Goal: Task Accomplishment & Management: Manage account settings

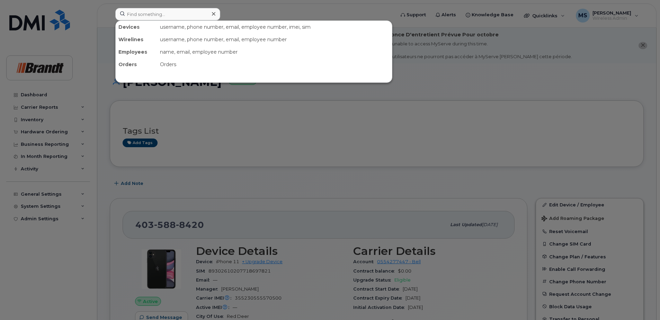
scroll to position [585, 0]
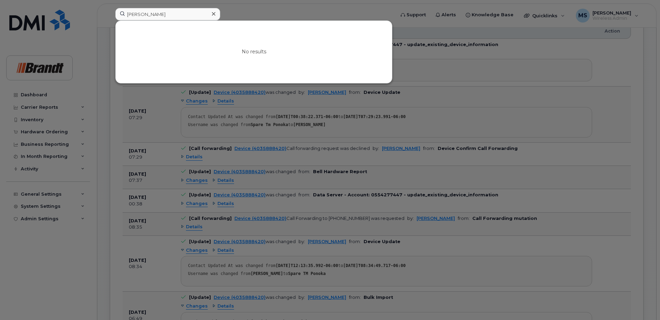
drag, startPoint x: 179, startPoint y: 14, endPoint x: 5, endPoint y: 13, distance: 173.9
click at [110, 13] on div "[PERSON_NAME] results" at bounding box center [253, 15] width 286 height 15
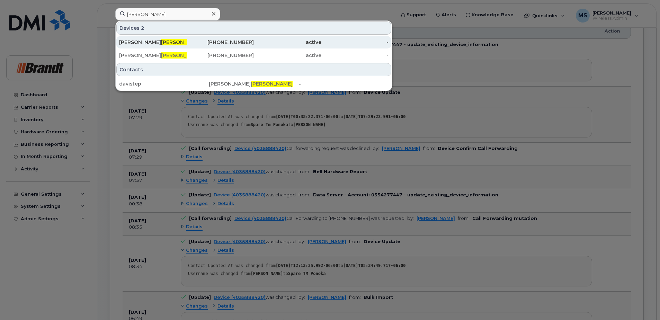
type input "Davidge"
click at [221, 42] on div "825-966-5314" at bounding box center [221, 42] width 68 height 7
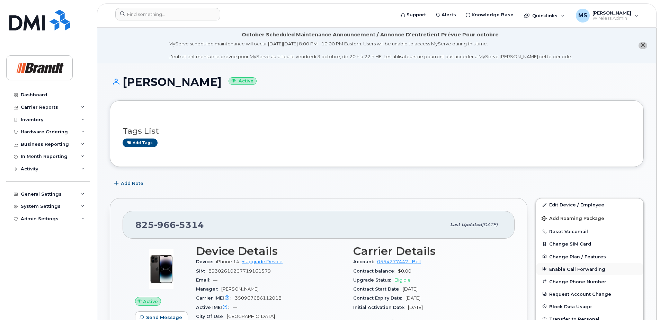
click at [571, 269] on span "Enable Call Forwarding" at bounding box center [578, 268] width 56 height 5
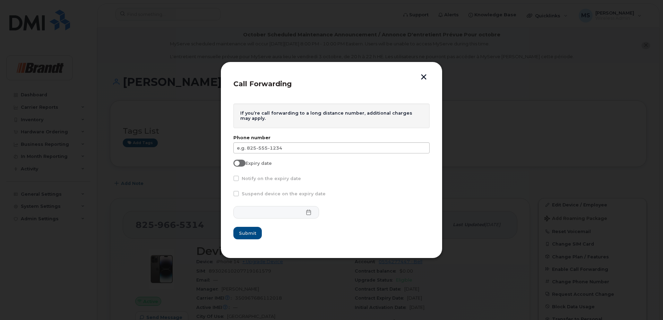
click at [283, 142] on div "Phone number" at bounding box center [331, 144] width 196 height 18
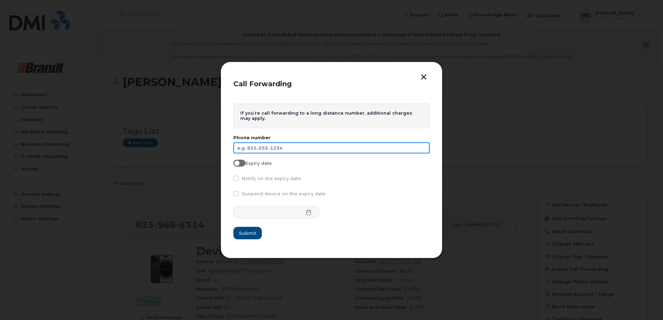
click at [282, 149] on input "text" at bounding box center [331, 147] width 196 height 11
type input "[PHONE_NUMBER]"
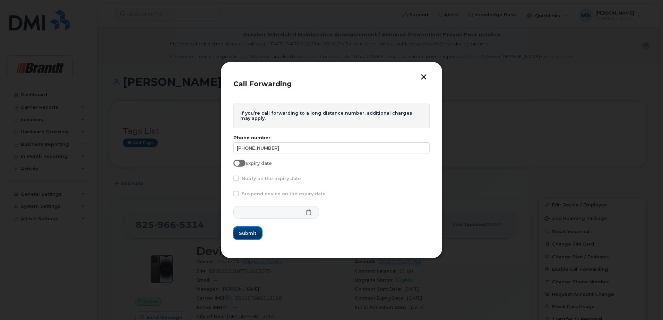
click at [249, 238] on button "Submit" at bounding box center [247, 233] width 28 height 12
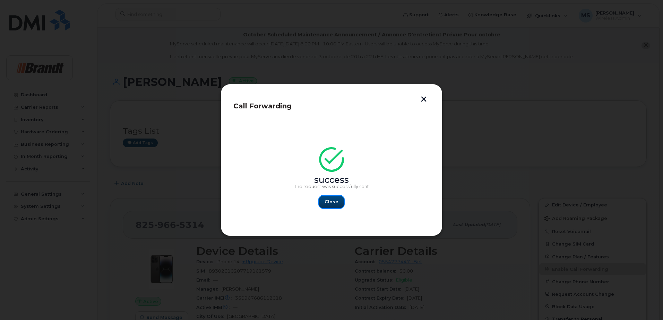
click at [337, 205] on button "Close" at bounding box center [331, 202] width 25 height 12
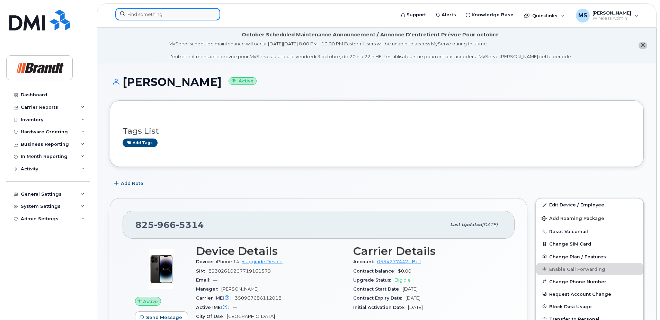
click at [159, 16] on input at bounding box center [167, 14] width 105 height 12
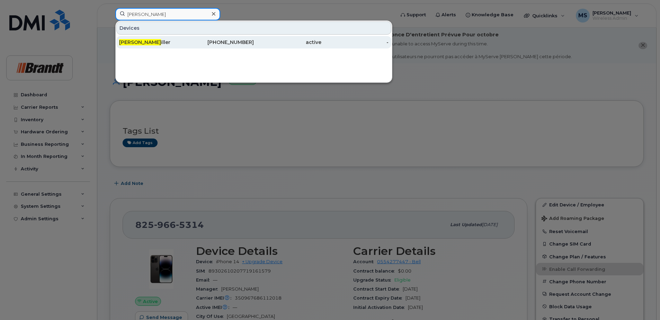
type input "karl m"
click at [231, 43] on div "807-709-4394" at bounding box center [221, 42] width 68 height 7
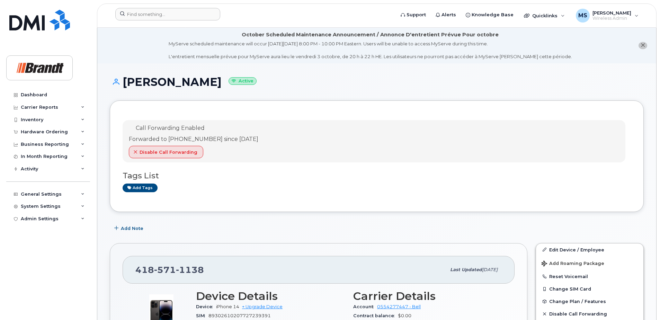
scroll to position [35, 0]
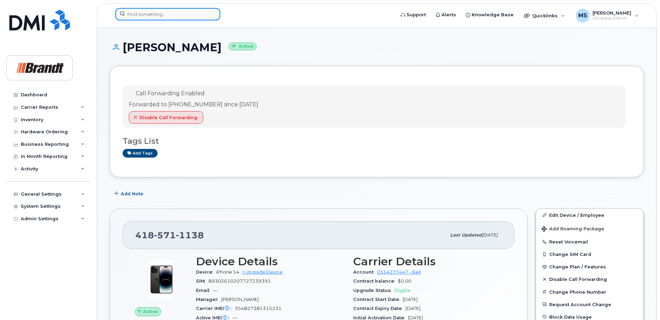
click at [212, 14] on div at bounding box center [167, 14] width 105 height 12
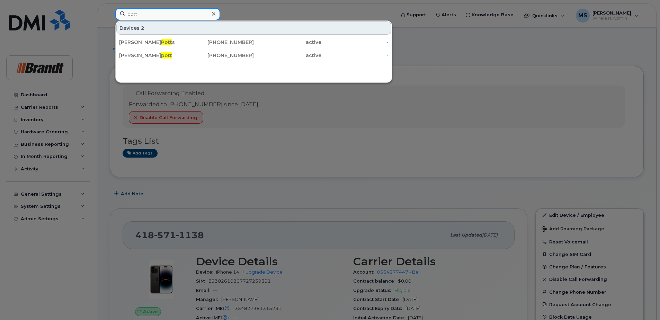
type input "pott"
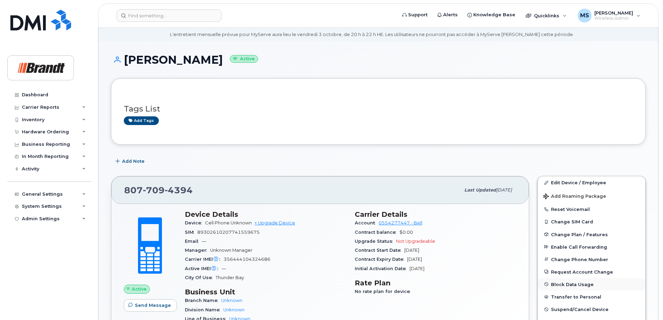
scroll to position [35, 0]
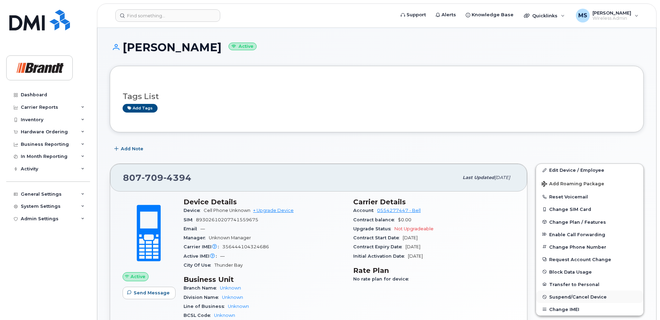
click at [562, 297] on span "Suspend/Cancel Device" at bounding box center [579, 297] width 58 height 5
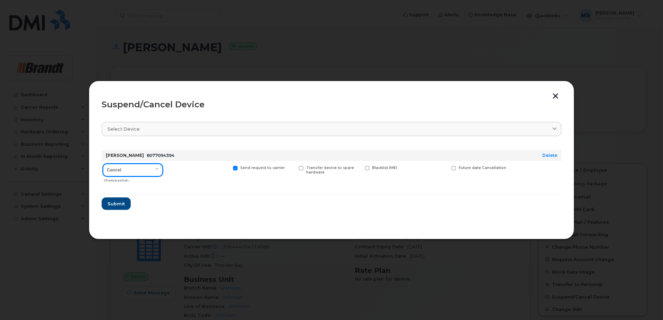
click at [126, 175] on select "Cancel Suspend - Extend Suspension Suspend - Reduced Rate Suspend - Full Rate S…" at bounding box center [133, 170] width 60 height 12
select select "[object Object]"
click at [103, 164] on select "Cancel Suspend - Extend Suspension Suspend - Reduced Rate Suspend - Full Rate S…" at bounding box center [133, 170] width 60 height 12
click at [172, 171] on label "Available for new activations/redeployments" at bounding box center [197, 170] width 61 height 9
click at [162, 169] on input "Available for new activations/redeployments" at bounding box center [160, 167] width 3 height 3
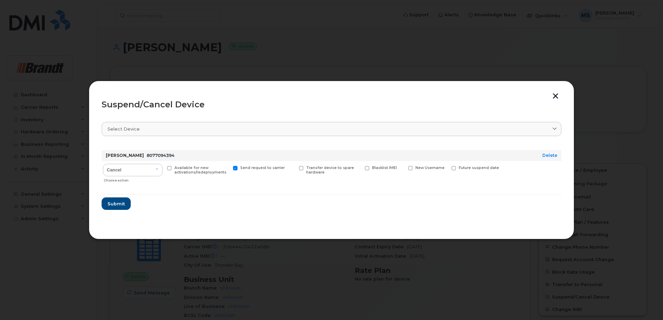
checkbox input "true"
click at [414, 169] on label "New Username" at bounding box center [426, 168] width 36 height 5
click at [403, 169] on input "New Username" at bounding box center [401, 167] width 3 height 3
checkbox input "true"
click at [411, 180] on input "text" at bounding box center [427, 179] width 39 height 12
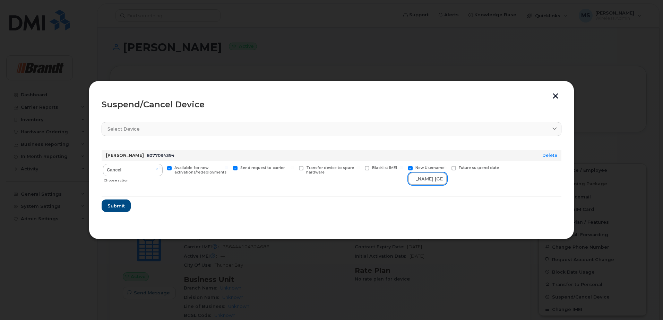
scroll to position [0, 39]
type input "Spare Fieldman Thunder Bay"
click at [126, 202] on button "Submit" at bounding box center [116, 206] width 28 height 12
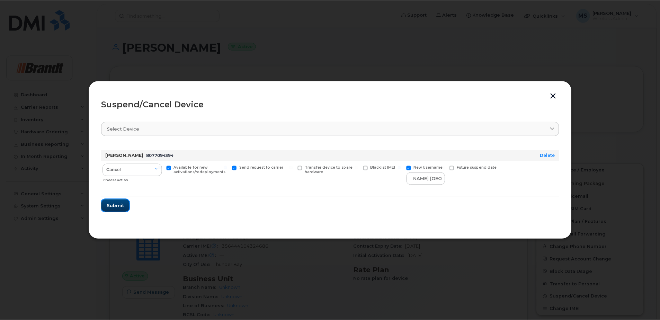
scroll to position [0, 0]
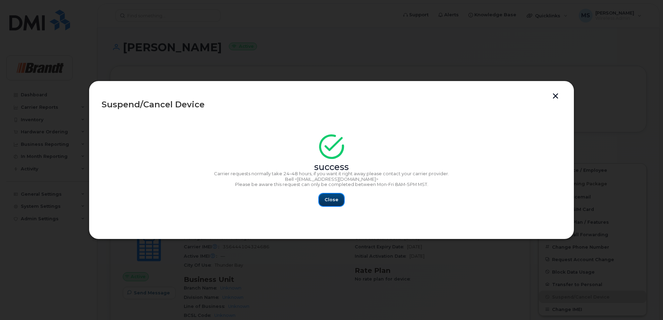
click at [327, 200] on span "Close" at bounding box center [331, 199] width 14 height 7
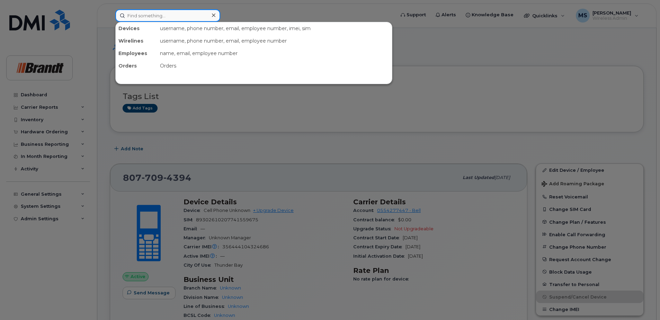
click at [156, 10] on input at bounding box center [167, 15] width 105 height 12
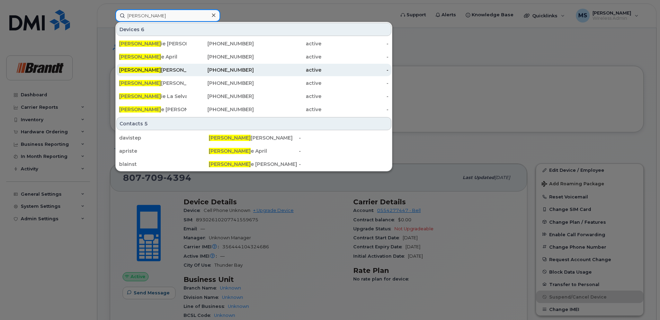
type input "stephan"
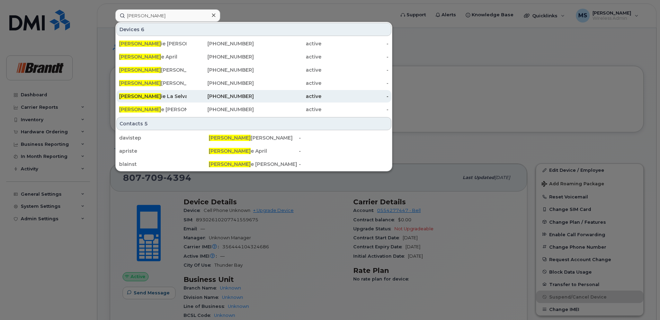
drag, startPoint x: 165, startPoint y: 68, endPoint x: 177, endPoint y: 91, distance: 26.1
click at [165, 68] on div "Stephan Davidge" at bounding box center [153, 70] width 68 height 7
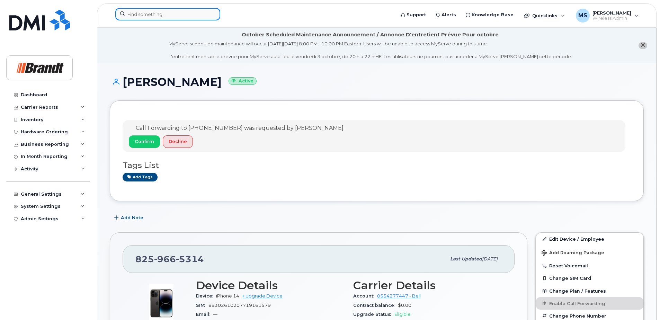
click at [186, 18] on input at bounding box center [167, 14] width 105 height 12
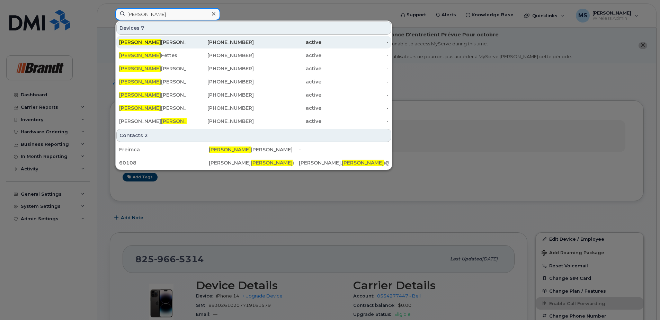
type input "[PERSON_NAME]"
click at [179, 42] on div "[PERSON_NAME]" at bounding box center [153, 42] width 68 height 7
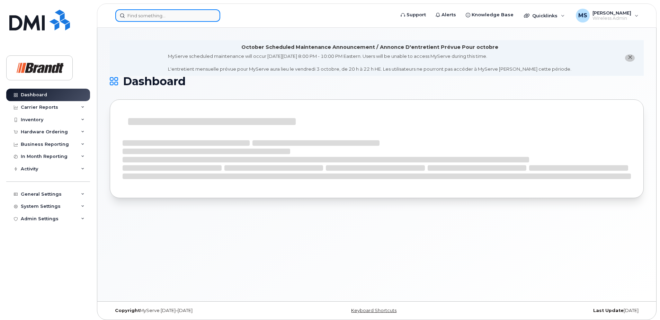
click at [170, 19] on input at bounding box center [167, 15] width 105 height 12
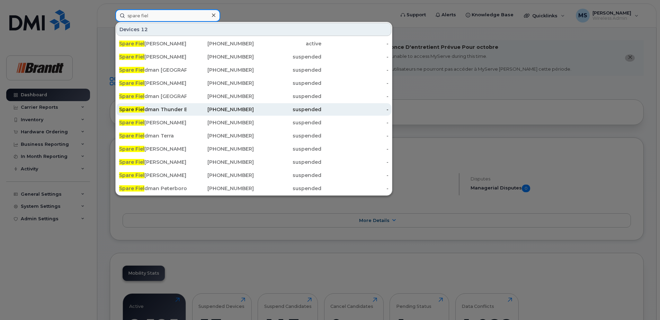
type input "spare fiel"
click at [164, 108] on div "Spare Fiel dman Thunder Bay" at bounding box center [153, 109] width 68 height 7
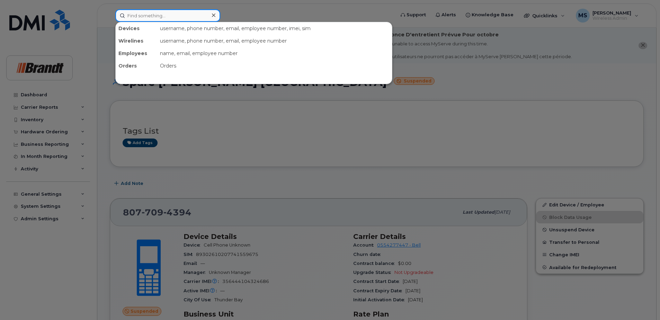
click at [176, 19] on input at bounding box center [167, 15] width 105 height 12
paste input "7057156909"
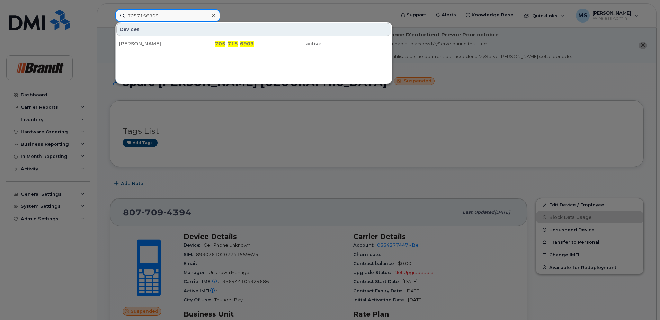
drag, startPoint x: 177, startPoint y: 17, endPoint x: -49, endPoint y: 24, distance: 226.7
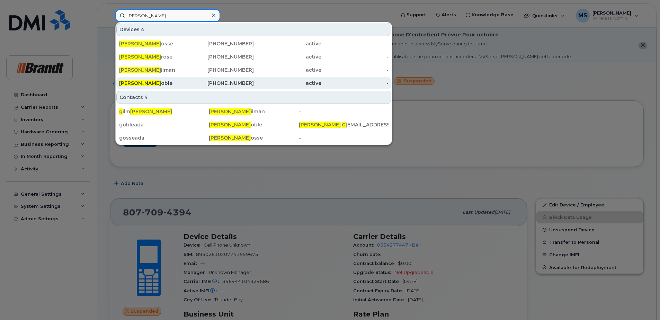
type input "adam g"
click at [173, 85] on div "Adam G oble" at bounding box center [153, 83] width 68 height 7
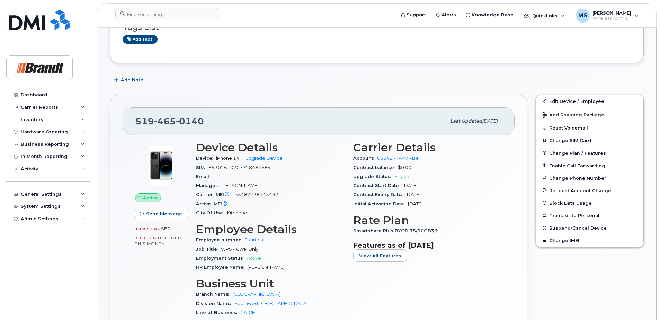
scroll to position [104, 0]
click at [573, 165] on span "Enable Call Forwarding" at bounding box center [578, 165] width 56 height 5
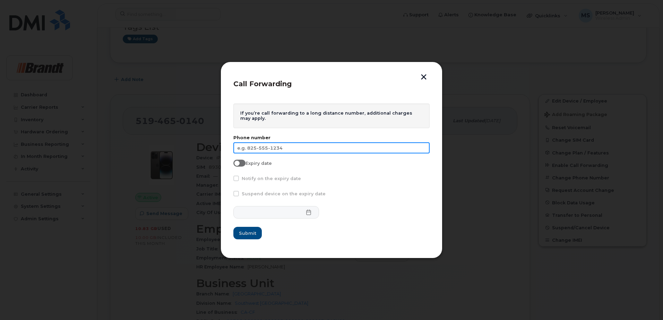
drag, startPoint x: 299, startPoint y: 151, endPoint x: 124, endPoint y: 151, distance: 175.3
click at [128, 152] on div "Call Forwarding If you’re call forwarding to a long distance number, additional…" at bounding box center [331, 160] width 663 height 320
type input "519-239-8592"
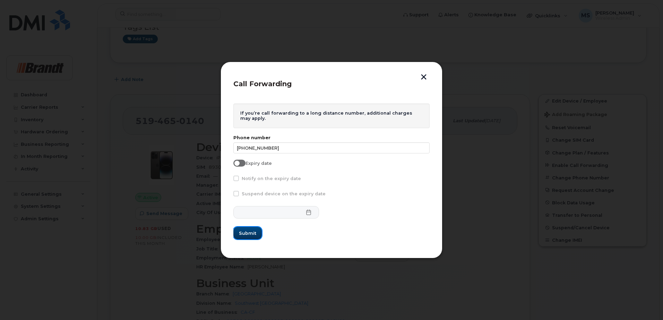
click at [251, 234] on span "Submit" at bounding box center [247, 233] width 17 height 7
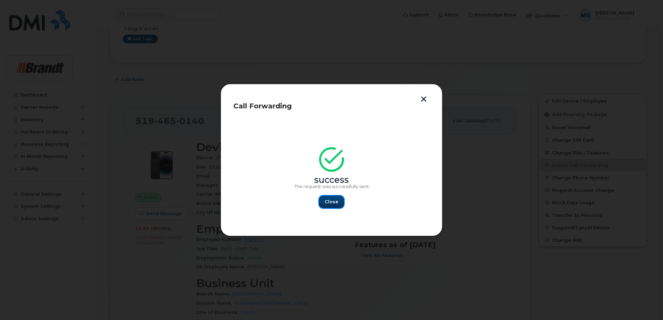
click at [333, 202] on span "Close" at bounding box center [331, 202] width 14 height 7
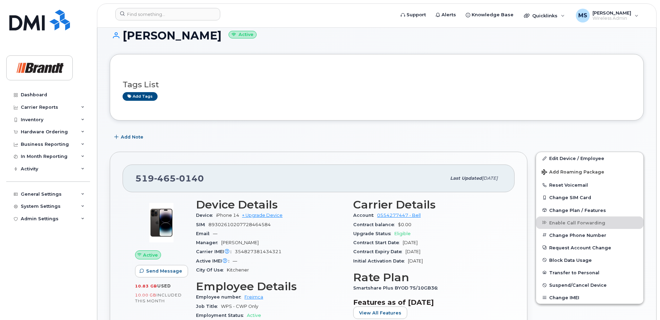
scroll to position [0, 0]
